Goal: Transaction & Acquisition: Download file/media

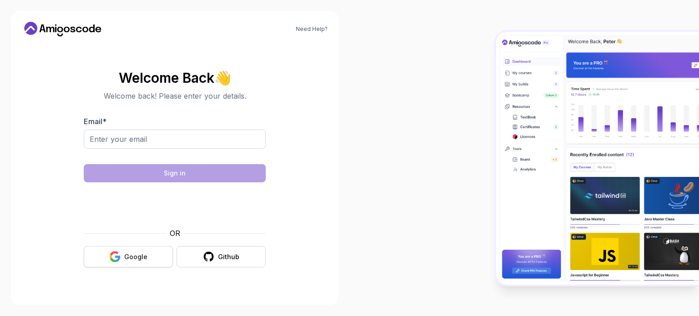
click at [122, 256] on button "Google" at bounding box center [128, 256] width 89 height 21
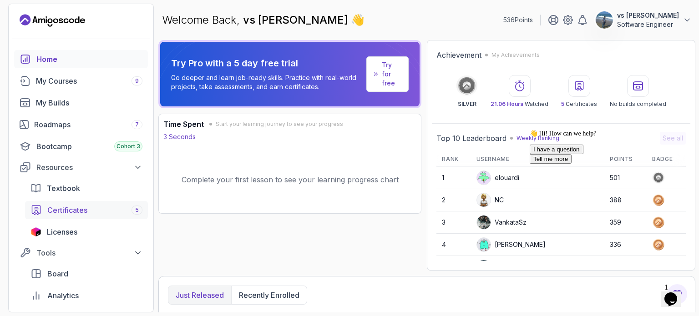
click at [53, 202] on link "Certificates 5" at bounding box center [86, 210] width 123 height 18
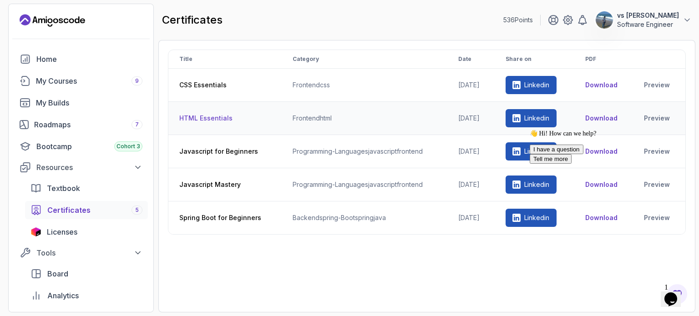
click at [595, 117] on button "Download" at bounding box center [601, 118] width 32 height 9
click at [597, 88] on button "Download" at bounding box center [601, 85] width 32 height 9
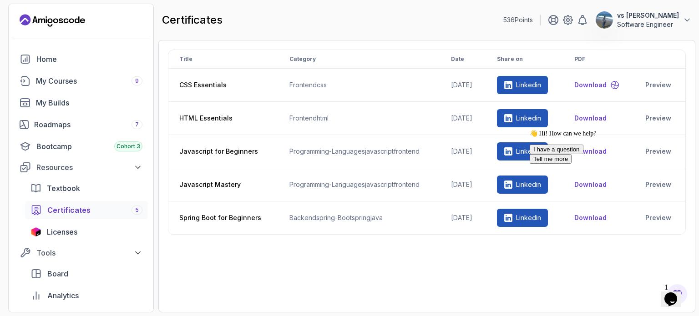
click at [584, 147] on div "👋 Hi! How can we help? I have a question Tell me more" at bounding box center [612, 147] width 164 height 34
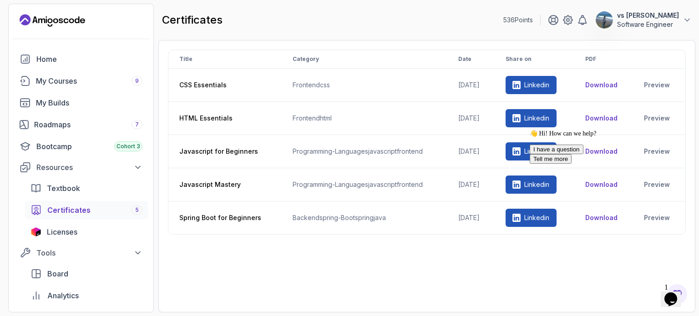
click at [595, 149] on div "👋 Hi! How can we help? I have a question Tell me more" at bounding box center [612, 147] width 164 height 34
click at [599, 149] on div "👋 Hi! How can we help? I have a question Tell me more" at bounding box center [612, 147] width 164 height 34
click at [457, 15] on div "certificates 536 Points vs giridhar giri Software Engineer" at bounding box center [426, 20] width 537 height 33
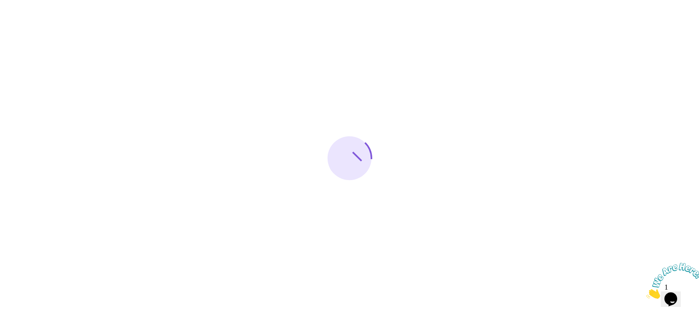
click at [646, 293] on icon "Close" at bounding box center [646, 297] width 0 height 8
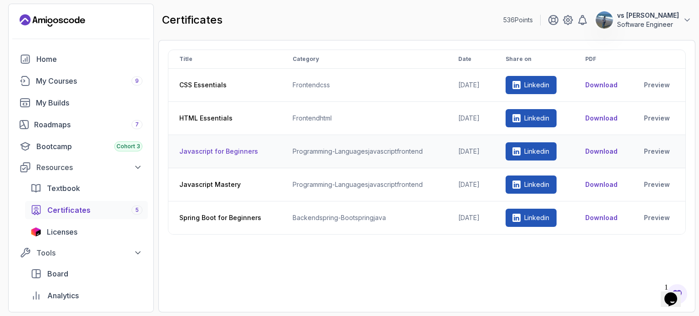
click at [614, 154] on button "Download" at bounding box center [601, 151] width 32 height 9
click at [597, 182] on button "Download" at bounding box center [601, 184] width 32 height 9
click at [602, 213] on button "Download" at bounding box center [601, 217] width 32 height 9
click at [388, 276] on div "Title Category Date Share on PDF CSS Essentials frontend css 2025-07-20 Linkedi…" at bounding box center [427, 177] width 518 height 254
